Goal: Transaction & Acquisition: Purchase product/service

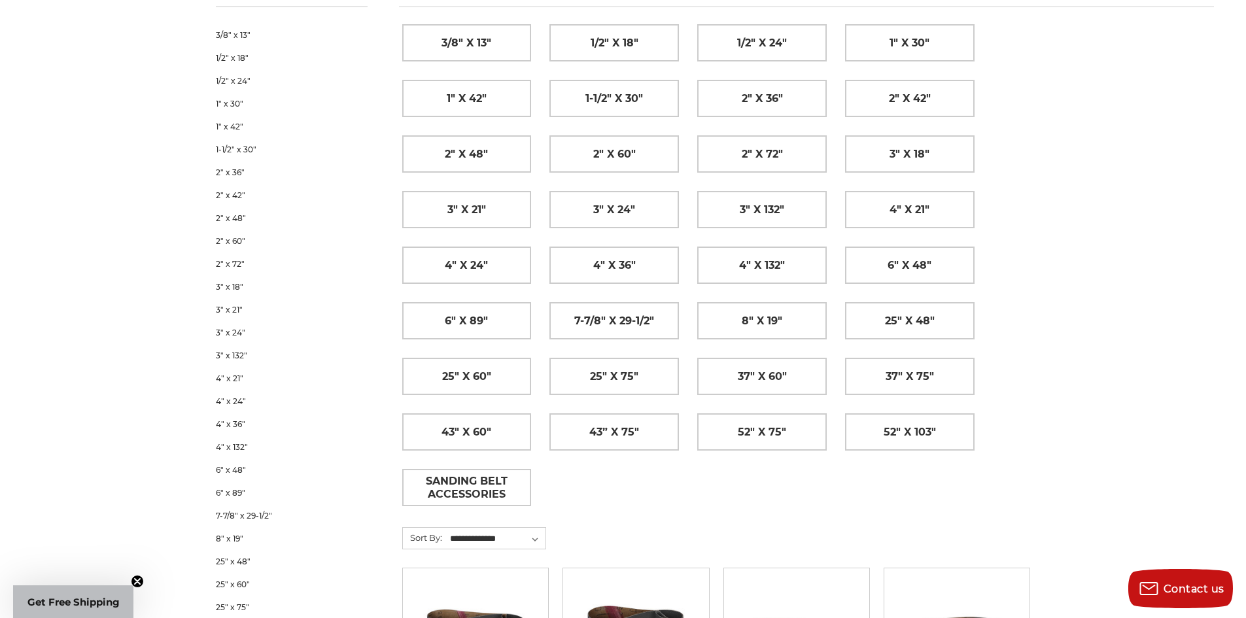
scroll to position [262, 0]
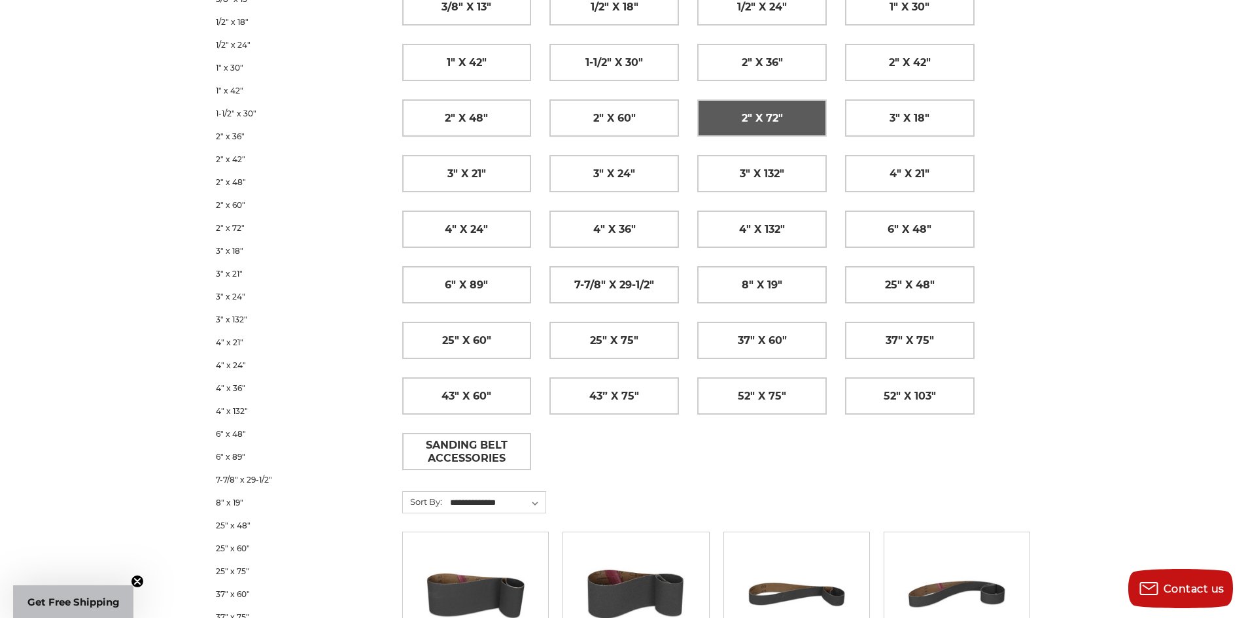
click at [800, 124] on link "2" x 72"" at bounding box center [762, 118] width 128 height 36
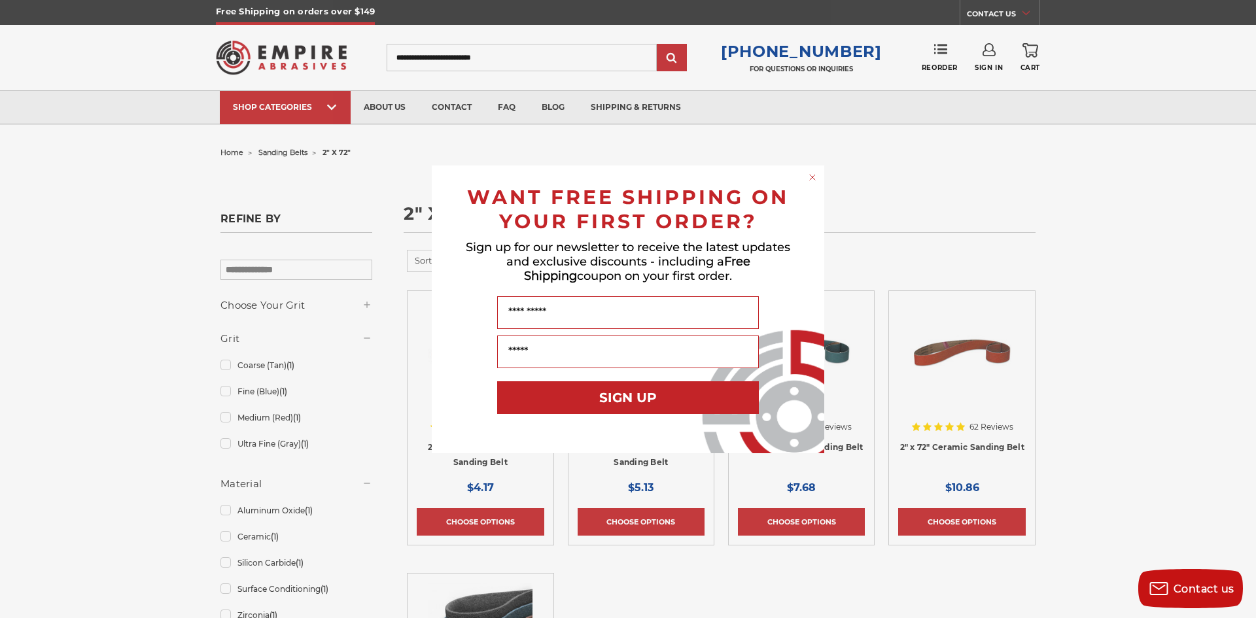
click at [814, 176] on icon "Close dialog" at bounding box center [812, 177] width 5 height 5
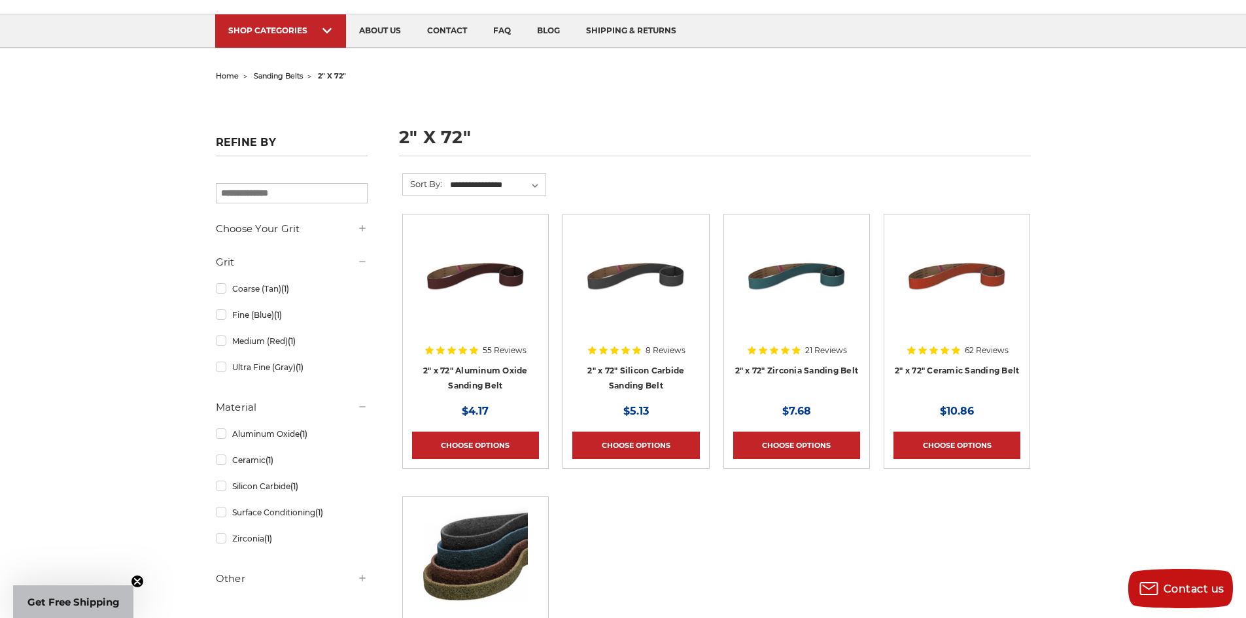
scroll to position [65, 0]
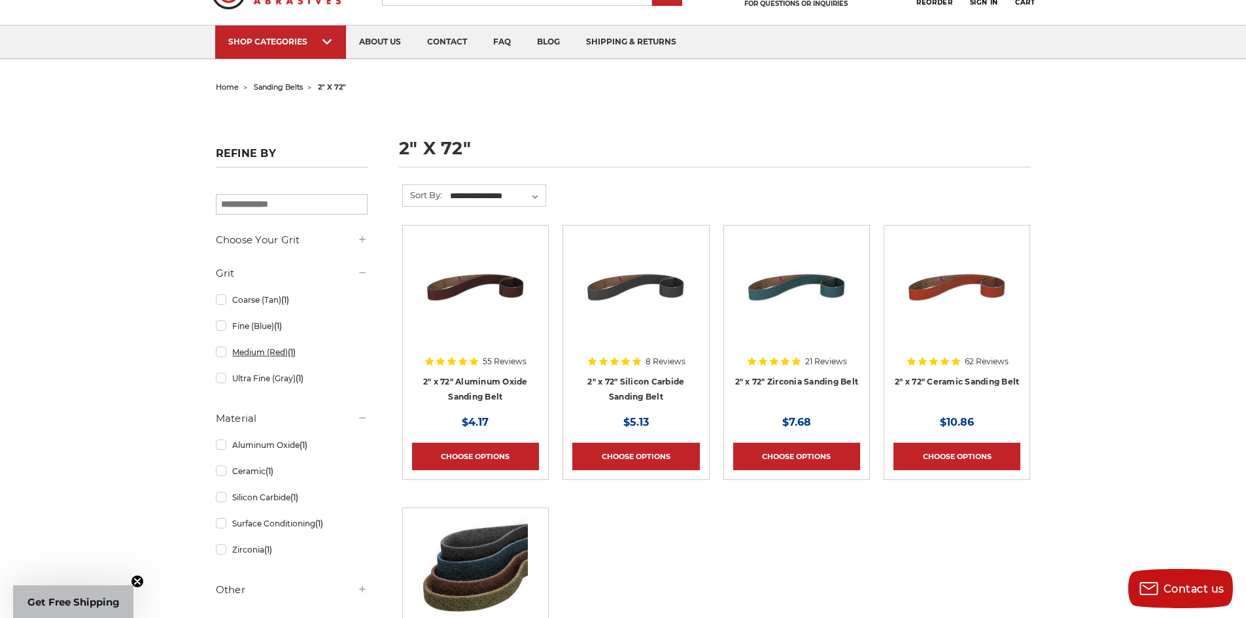
click at [220, 353] on link "Medium (Red) (1)" at bounding box center [292, 352] width 152 height 23
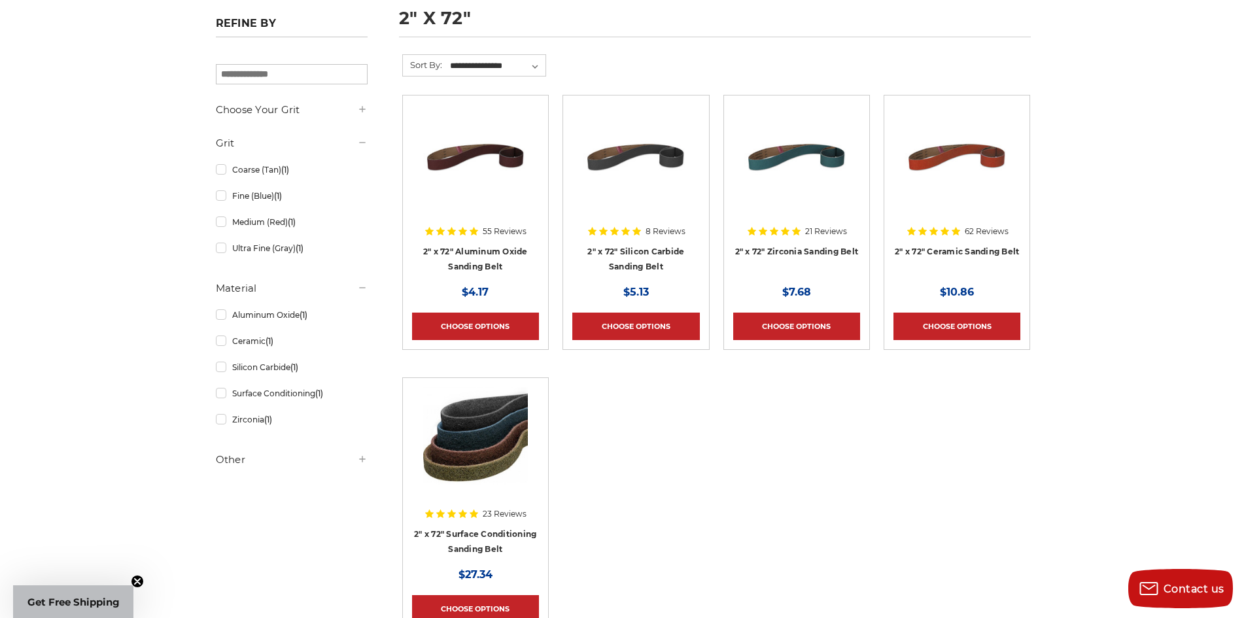
scroll to position [196, 0]
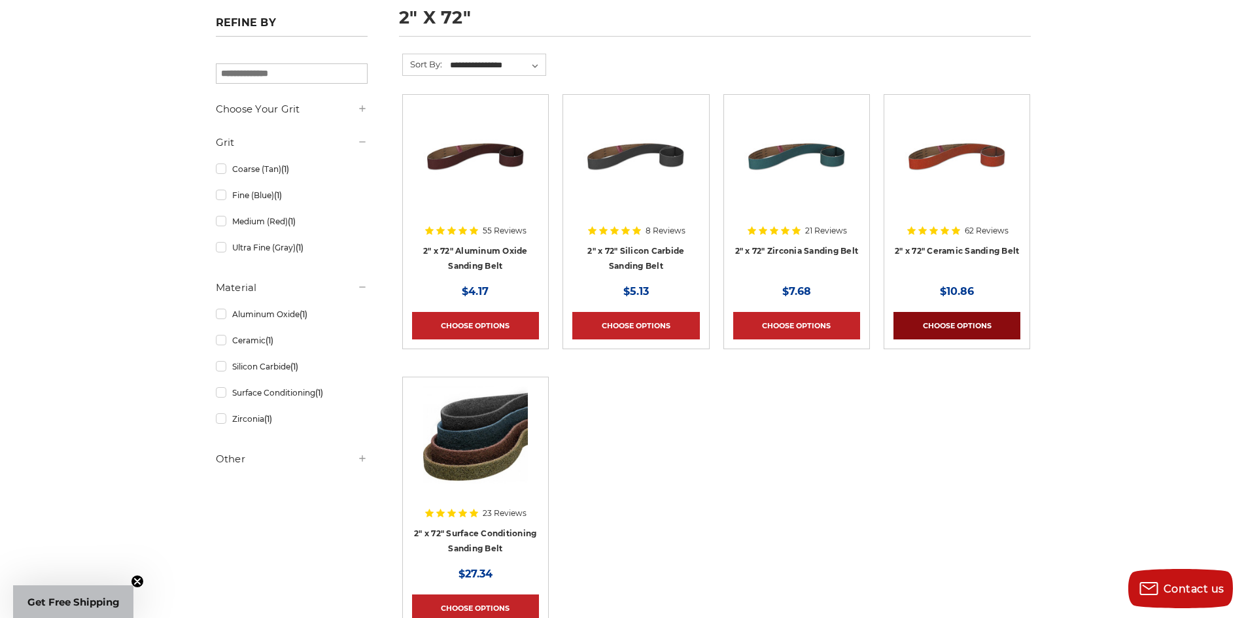
click at [987, 326] on link "Choose Options" at bounding box center [957, 325] width 127 height 27
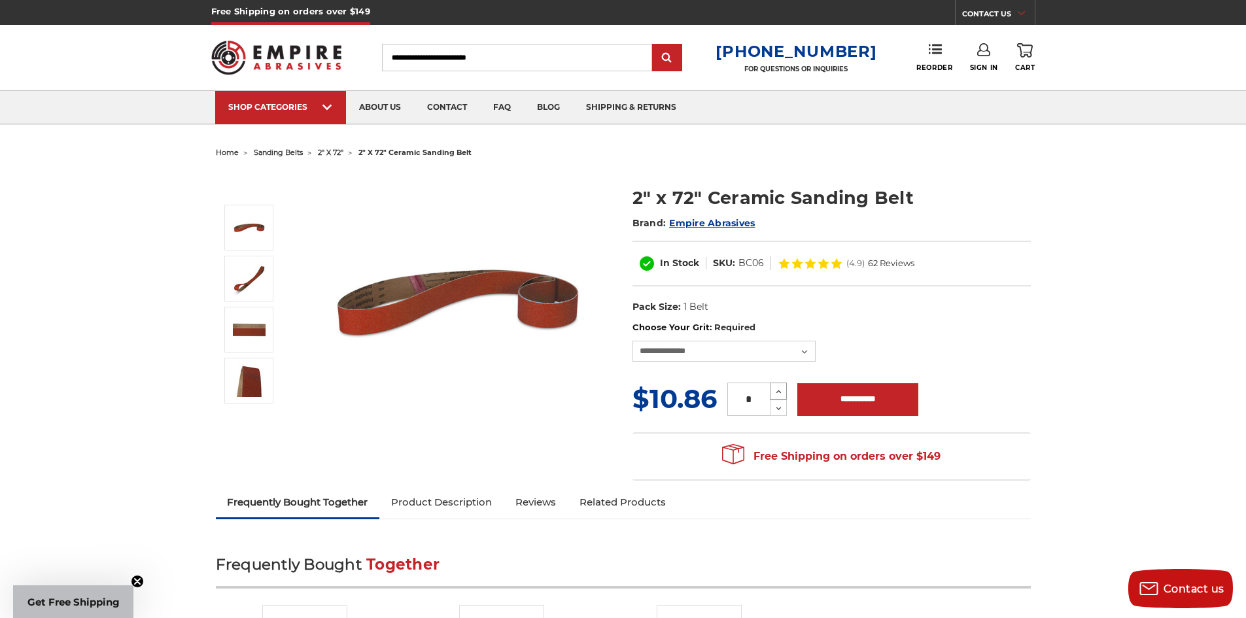
click at [781, 389] on icon at bounding box center [779, 392] width 10 height 12
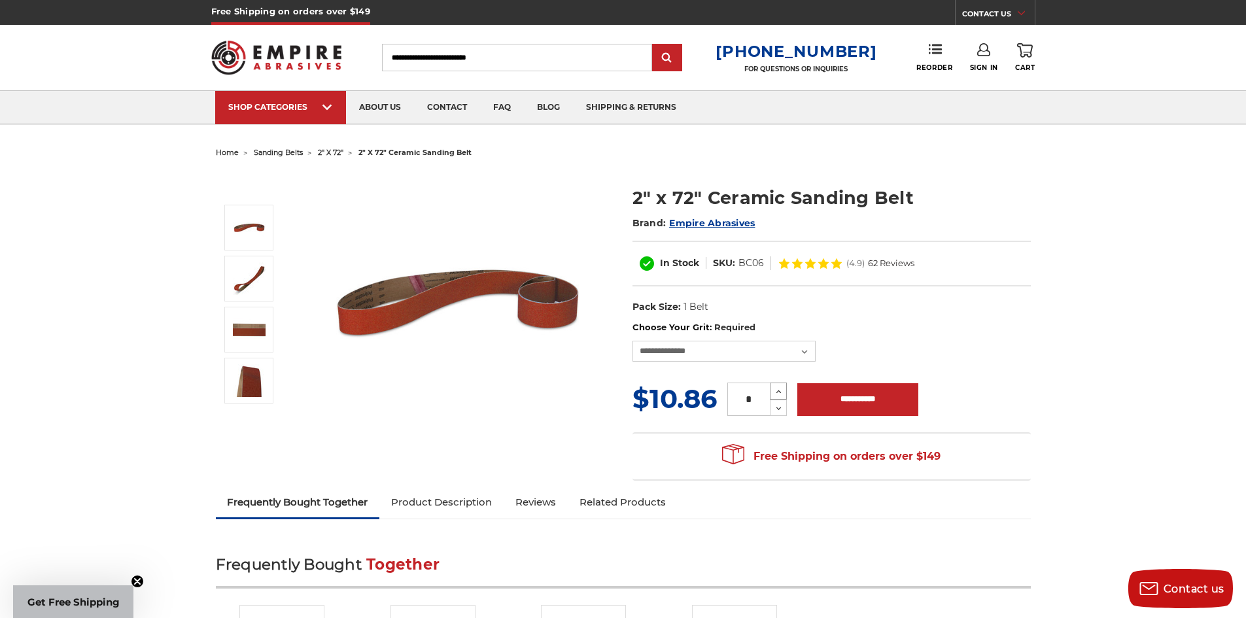
click at [781, 389] on icon at bounding box center [779, 392] width 10 height 12
type input "**"
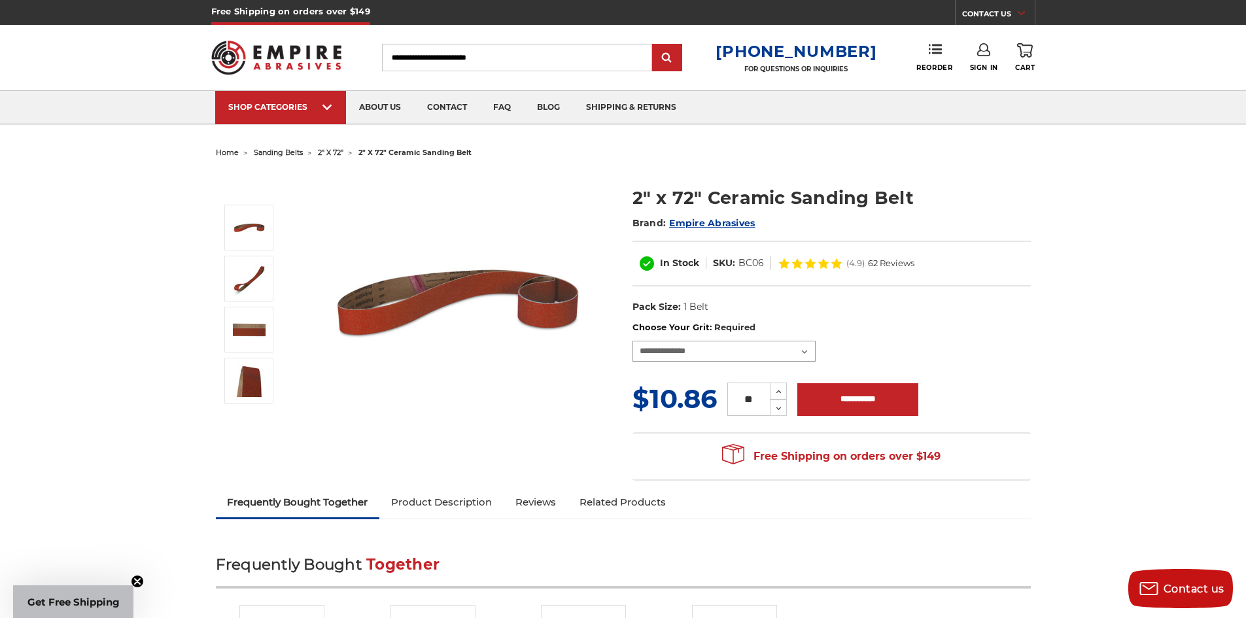
click at [805, 352] on select "**********" at bounding box center [724, 351] width 183 height 21
